Goal: Obtain resource: Download file/media

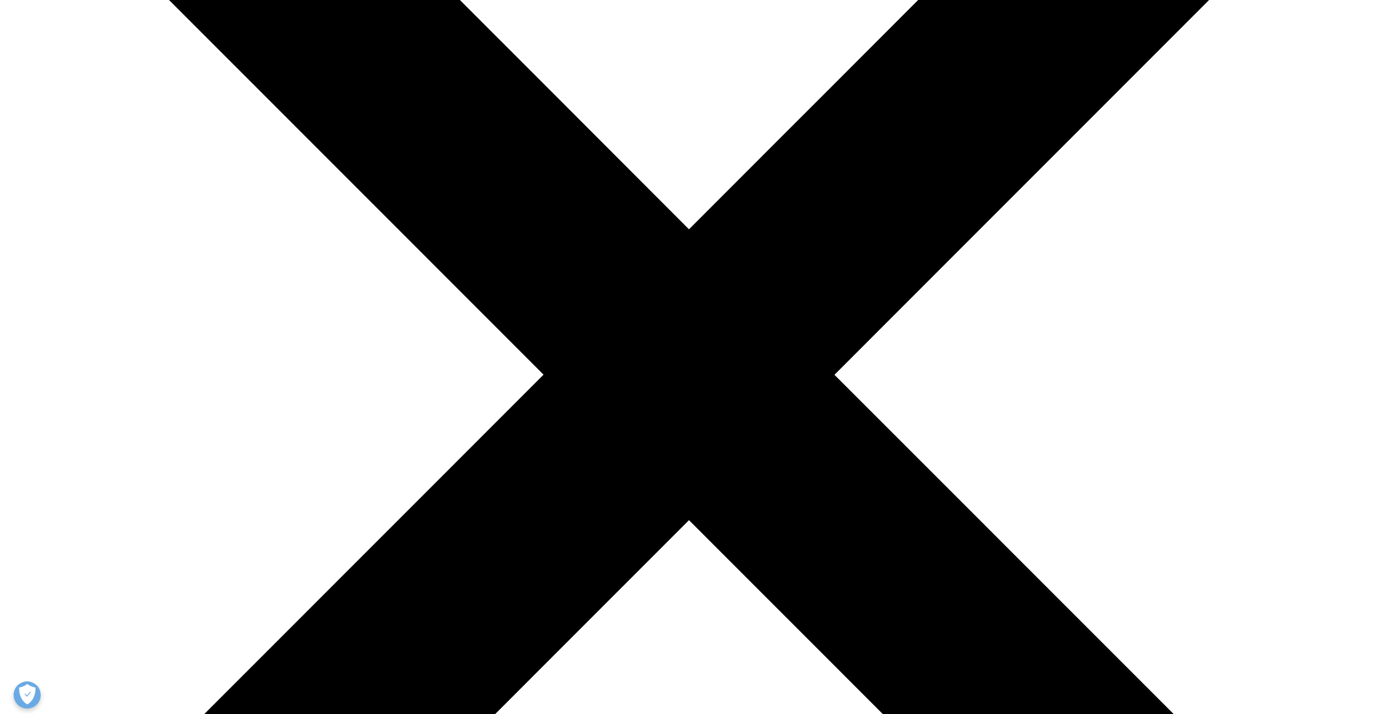
scroll to position [1066, 641]
type input "Bokhwan"
type input "[PERSON_NAME]"
type input "[EMAIL_ADDRESS][DOMAIN_NAME]"
type input "KOREA DRUG DEVELOPMENT FUND"
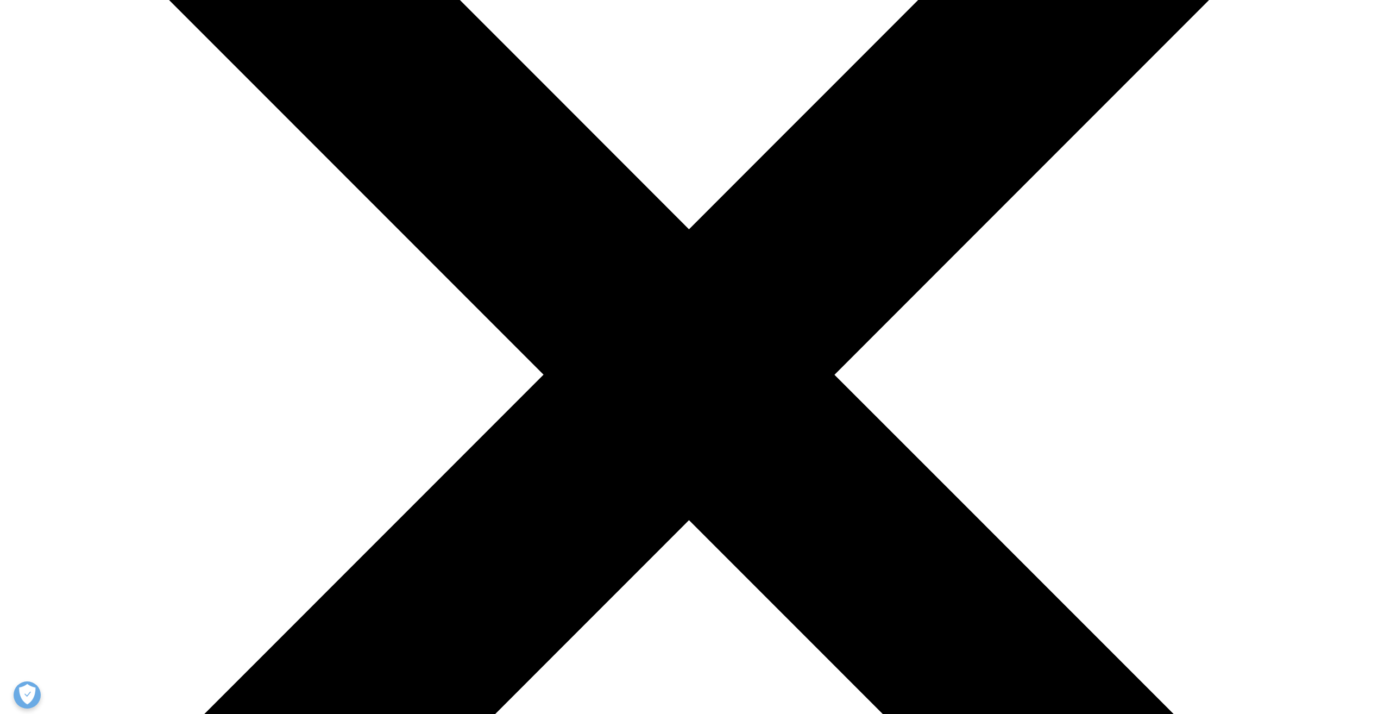
drag, startPoint x: 412, startPoint y: 385, endPoint x: 375, endPoint y: 387, distance: 36.5
type input "ㅠ"
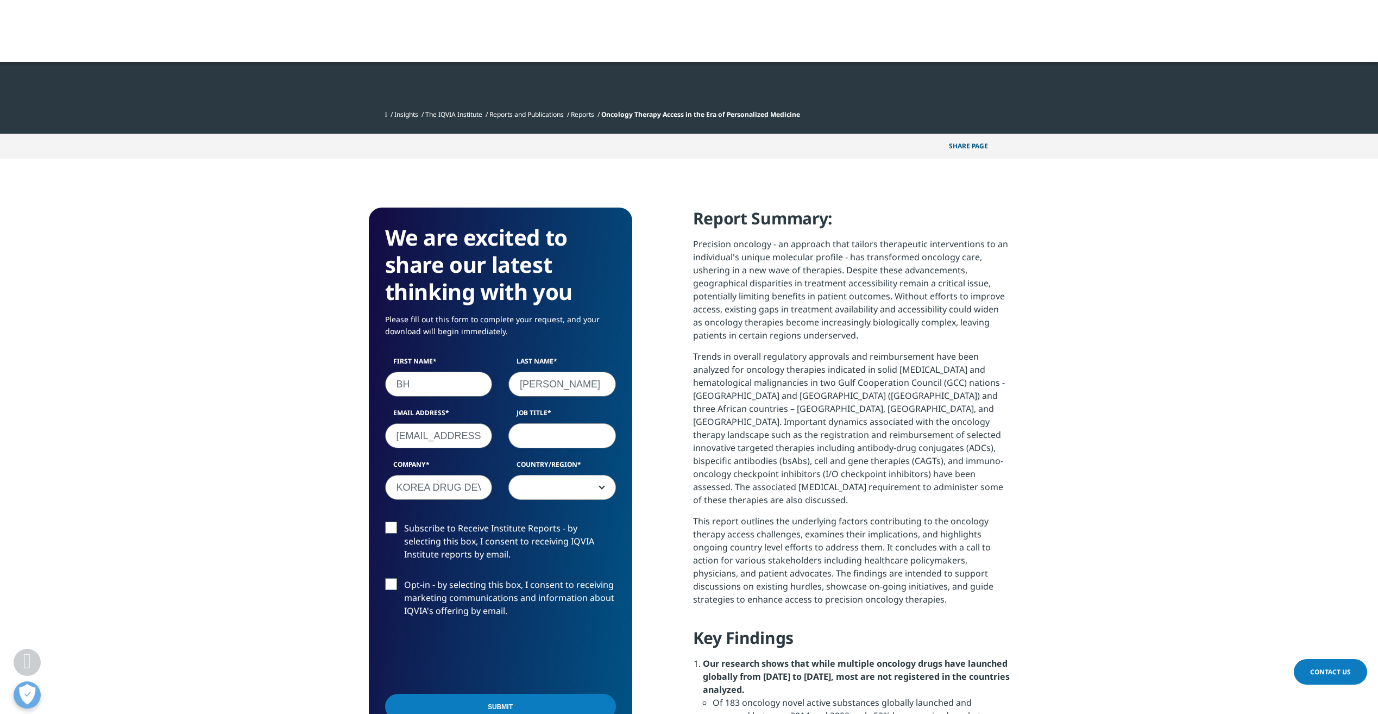
type input "BH"
click at [525, 441] on input "Job Title" at bounding box center [562, 435] width 108 height 25
type input "CBO"
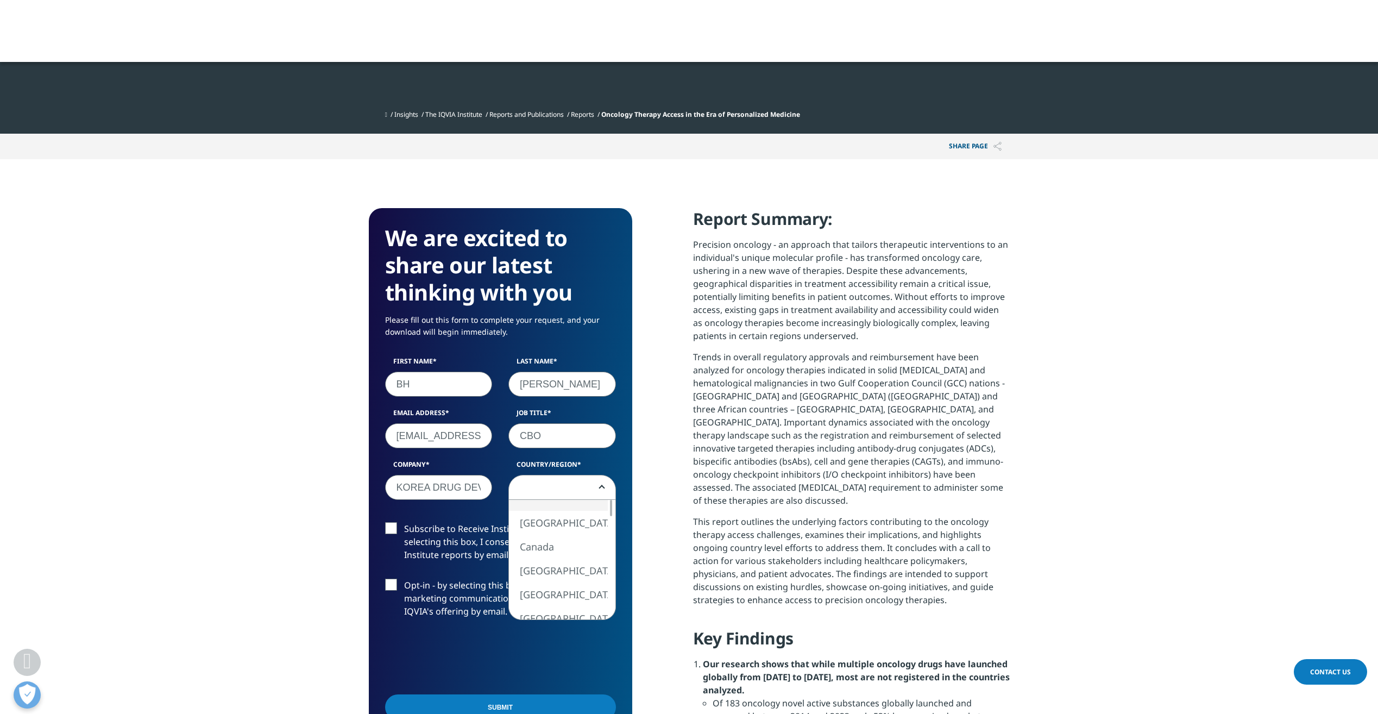
click at [599, 485] on span at bounding box center [562, 487] width 106 height 25
click at [614, 558] on div at bounding box center [611, 557] width 9 height 16
click at [612, 586] on div at bounding box center [611, 584] width 9 height 16
click at [612, 589] on div at bounding box center [611, 595] width 9 height 16
select select "[GEOGRAPHIC_DATA]"
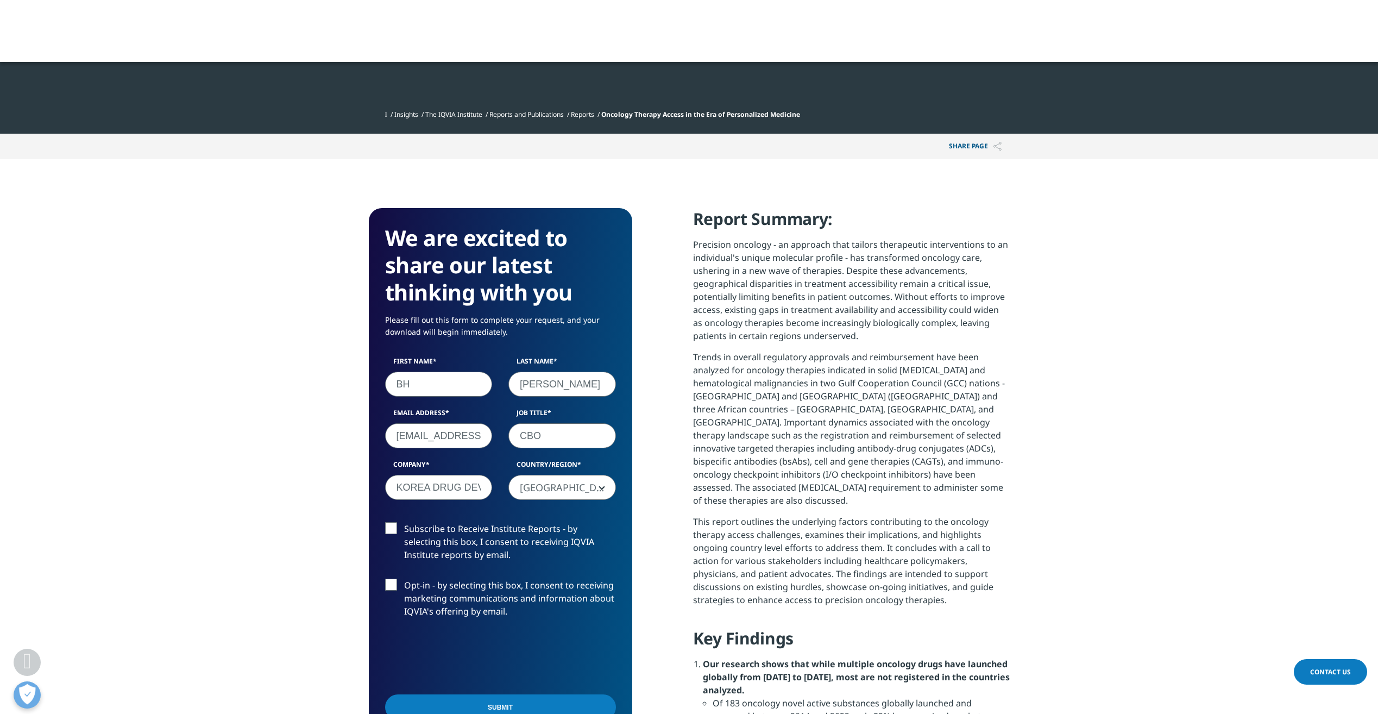
click at [391, 526] on label "Subscribe to Receive Institute Reports - by selecting this box, I consent to re…" at bounding box center [500, 544] width 231 height 45
click at [404, 522] on input "Subscribe to Receive Institute Reports - by selecting this box, I consent to re…" at bounding box center [404, 522] width 0 height 0
click at [499, 707] on input "Submit" at bounding box center [500, 707] width 231 height 26
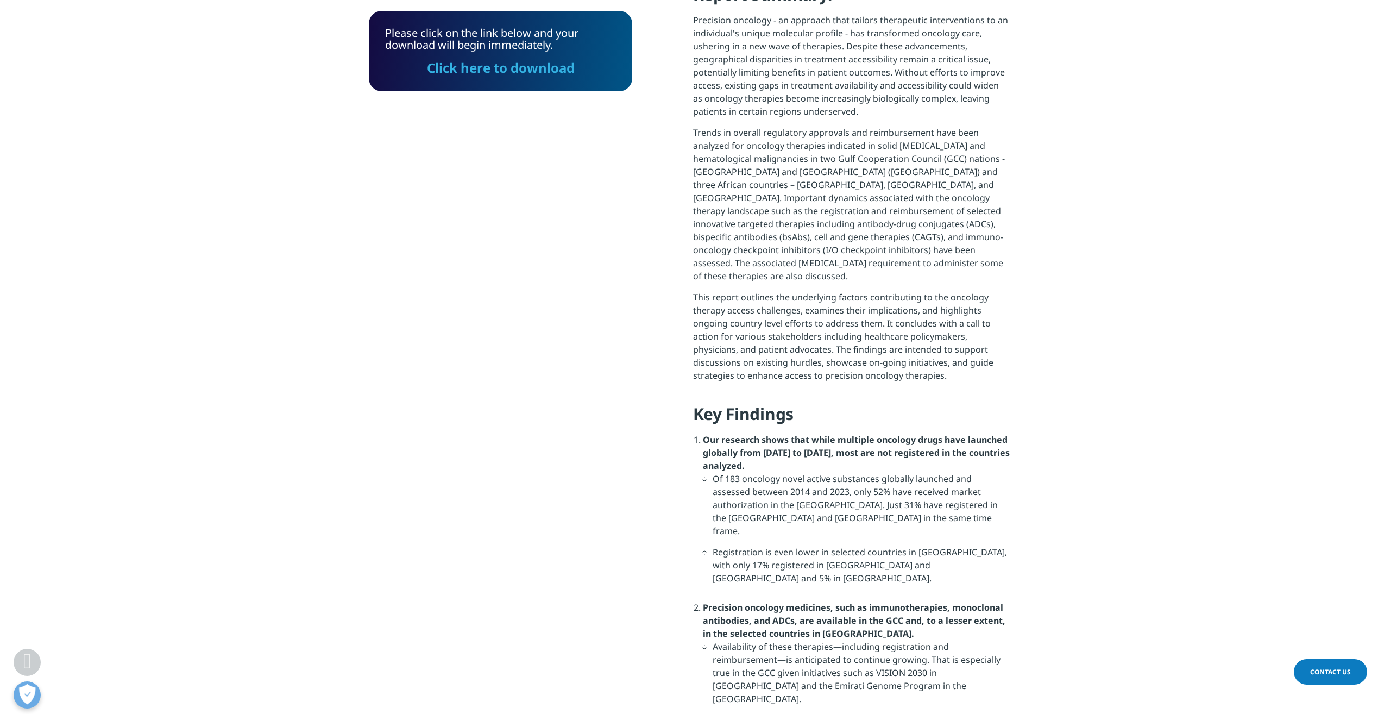
scroll to position [80, 263]
click at [518, 68] on link "Click here to download" at bounding box center [501, 68] width 148 height 18
